Goal: Task Accomplishment & Management: Use online tool/utility

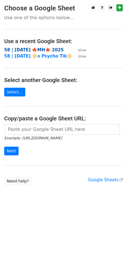
click at [38, 50] on strong "58 | [DATE] 🍁MH🍁 2025" at bounding box center [34, 49] width 60 height 5
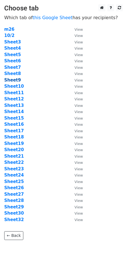
click at [14, 79] on strong "Sheet9" at bounding box center [12, 79] width 17 height 5
click at [18, 79] on strong "Sheet9" at bounding box center [12, 79] width 17 height 5
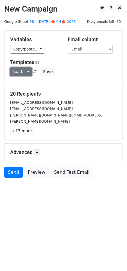
click at [20, 73] on link "Load..." at bounding box center [21, 71] width 22 height 9
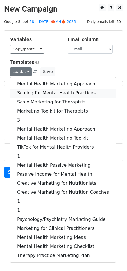
click at [42, 90] on link "Scaling for Mental Health Practices" at bounding box center [63, 92] width 106 height 9
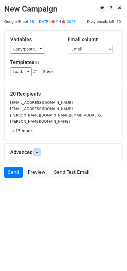
click at [37, 149] on link at bounding box center [37, 152] width 6 height 6
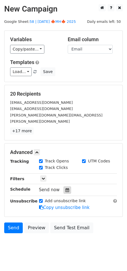
click at [66, 188] on icon at bounding box center [68, 190] width 4 height 4
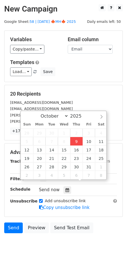
type input "2025-10-09 16:40"
type input "04"
type input "40"
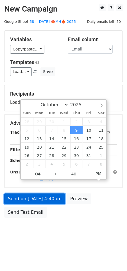
click at [44, 197] on link "Send on Oct 9 at 4:40pm" at bounding box center [34, 198] width 61 height 11
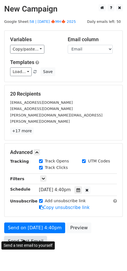
click at [27, 236] on link "Send Test Email" at bounding box center [25, 241] width 43 height 11
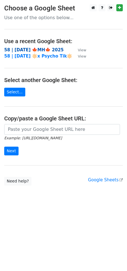
click at [32, 50] on strong "58 | [DATE] 🍁MH🍁 2025" at bounding box center [34, 49] width 60 height 5
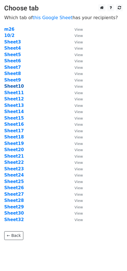
click at [17, 87] on strong "Sheet10" at bounding box center [14, 86] width 20 height 5
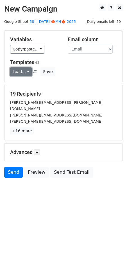
click at [14, 75] on link "Load..." at bounding box center [21, 71] width 22 height 9
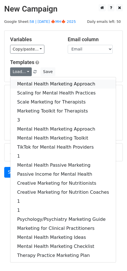
click at [35, 85] on link "Mental Health Marketing Approach" at bounding box center [63, 83] width 106 height 9
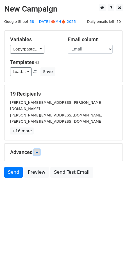
click at [40, 149] on link at bounding box center [37, 152] width 6 height 6
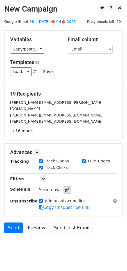
click at [66, 188] on icon at bounding box center [68, 190] width 4 height 4
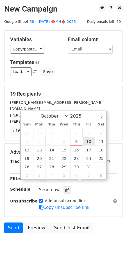
type input "2025-10-10 12:00"
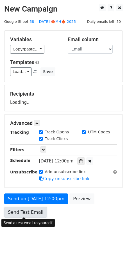
click at [31, 215] on link "Send Test Email" at bounding box center [25, 212] width 43 height 11
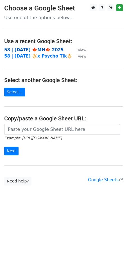
click at [50, 49] on strong "58 | [DATE] 🍁MH🍁 2025" at bounding box center [34, 49] width 60 height 5
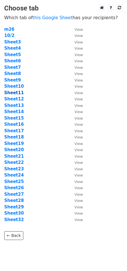
click at [16, 95] on strong "Sheet11" at bounding box center [14, 92] width 20 height 5
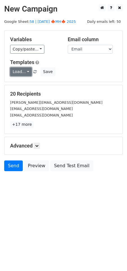
click at [21, 71] on link "Load..." at bounding box center [21, 71] width 22 height 9
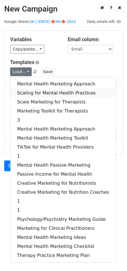
click at [30, 91] on link "Scaling for Mental Health Practices" at bounding box center [63, 92] width 106 height 9
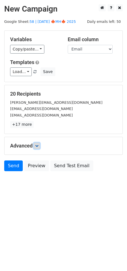
click at [38, 144] on icon at bounding box center [36, 145] width 3 height 3
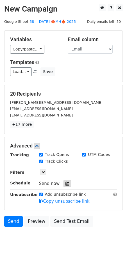
click at [64, 185] on div at bounding box center [68, 183] width 8 height 7
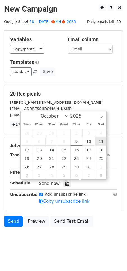
type input "2025-10-11 12:00"
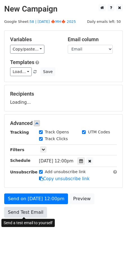
click at [35, 210] on link "Send Test Email" at bounding box center [25, 212] width 43 height 11
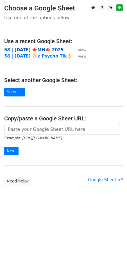
click at [26, 50] on strong "58 | [DATE] 🍁MH🍁 2025" at bounding box center [34, 49] width 60 height 5
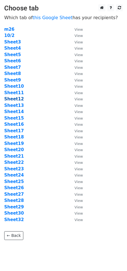
click at [17, 98] on strong "Sheet12" at bounding box center [14, 98] width 20 height 5
